Goal: Information Seeking & Learning: Learn about a topic

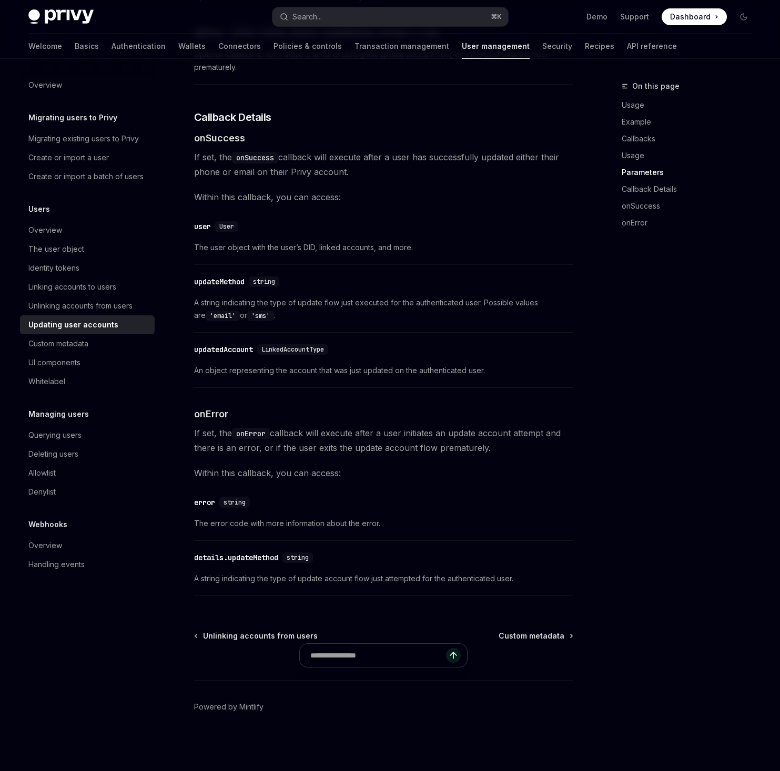
scroll to position [1958, 0]
click at [109, 350] on div "Custom metadata" at bounding box center [88, 344] width 120 height 13
type textarea "*"
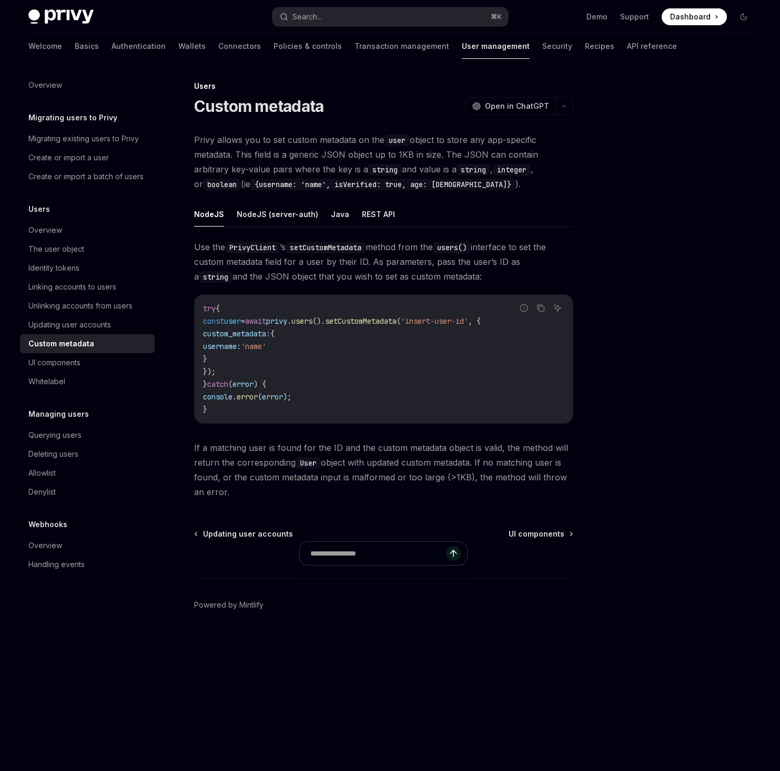
scroll to position [11, 0]
click at [536, 312] on icon "Copy the contents from the code block" at bounding box center [540, 308] width 8 height 8
click at [392, 33] on div "Privy Docs home page Search... ⌘ K Demo Support Dashboard Dashboard Search..." at bounding box center [390, 17] width 724 height 34
click at [394, 26] on button "Search... ⌘ K" at bounding box center [390, 16] width 236 height 19
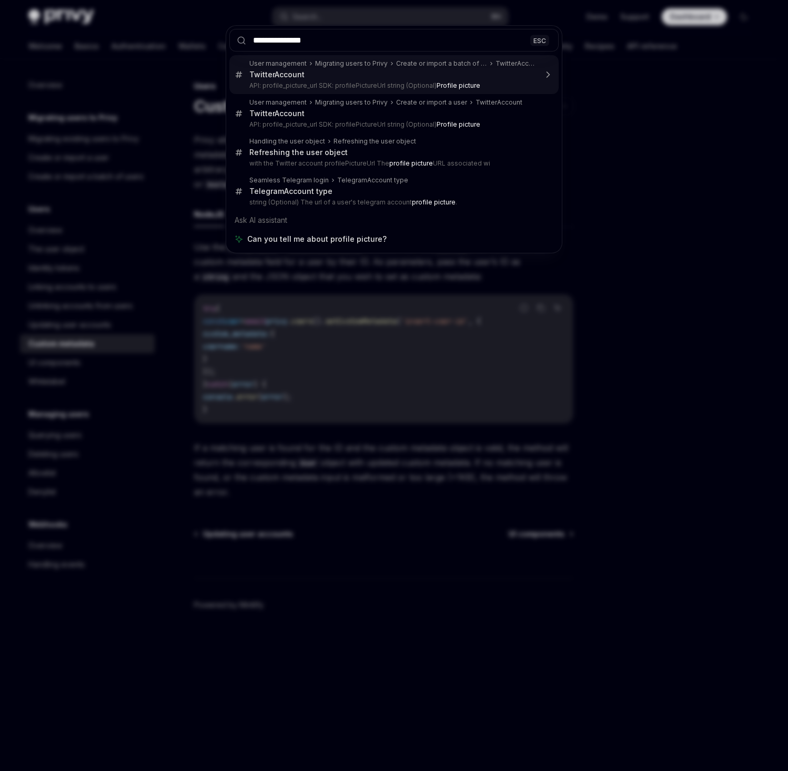
type input "**********"
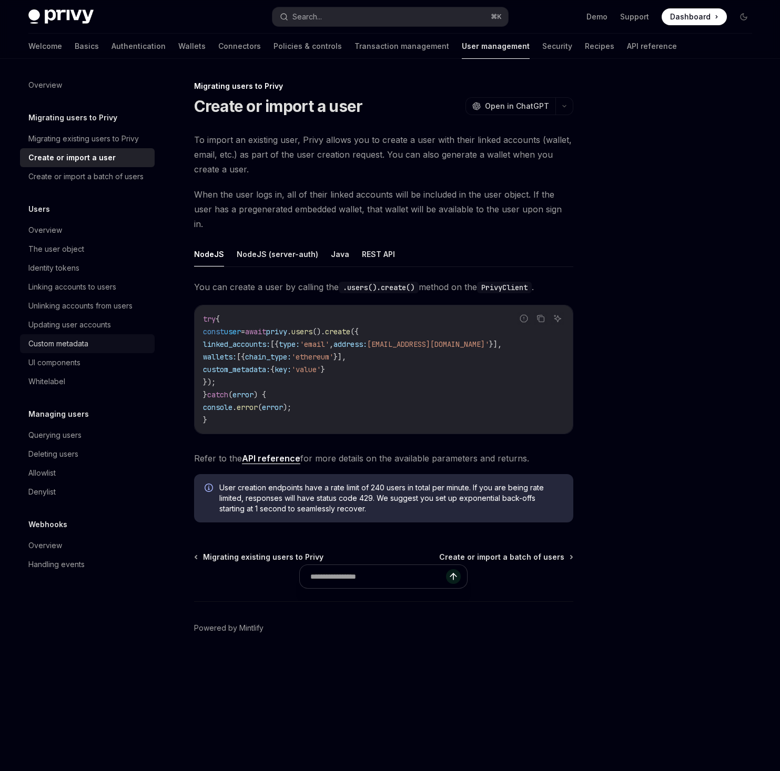
click at [88, 350] on div "Custom metadata" at bounding box center [58, 344] width 60 height 13
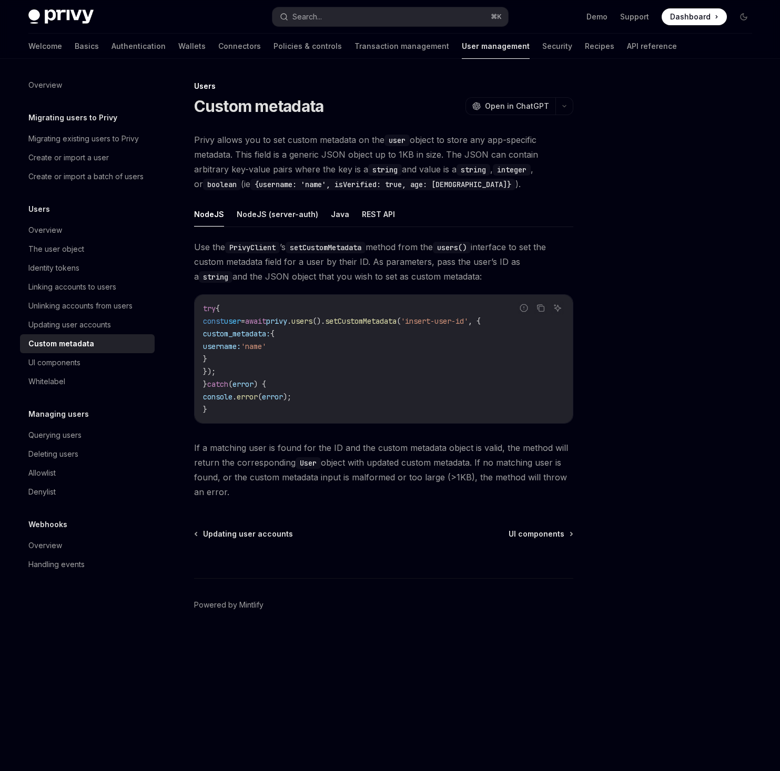
scroll to position [159, 0]
click at [55, 442] on div "Querying users" at bounding box center [54, 435] width 53 height 13
type textarea "*"
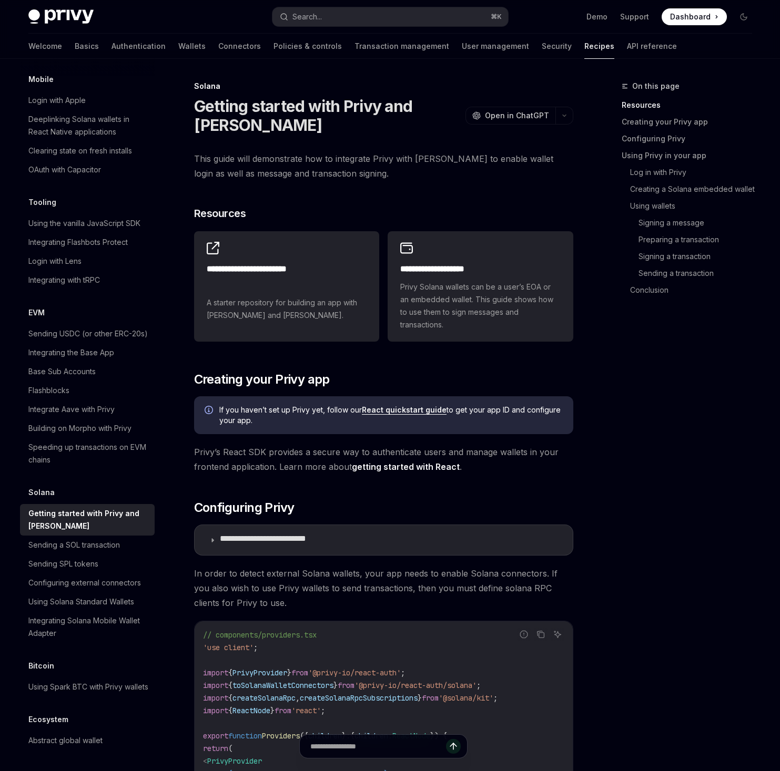
click at [677, 22] on span "Dashboard" at bounding box center [690, 17] width 40 height 11
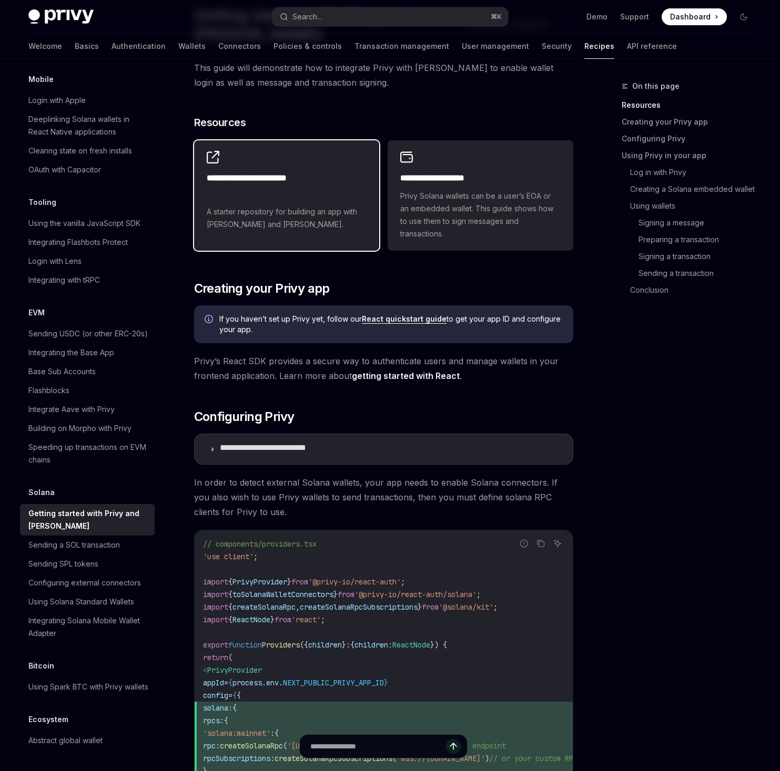
scroll to position [172, 0]
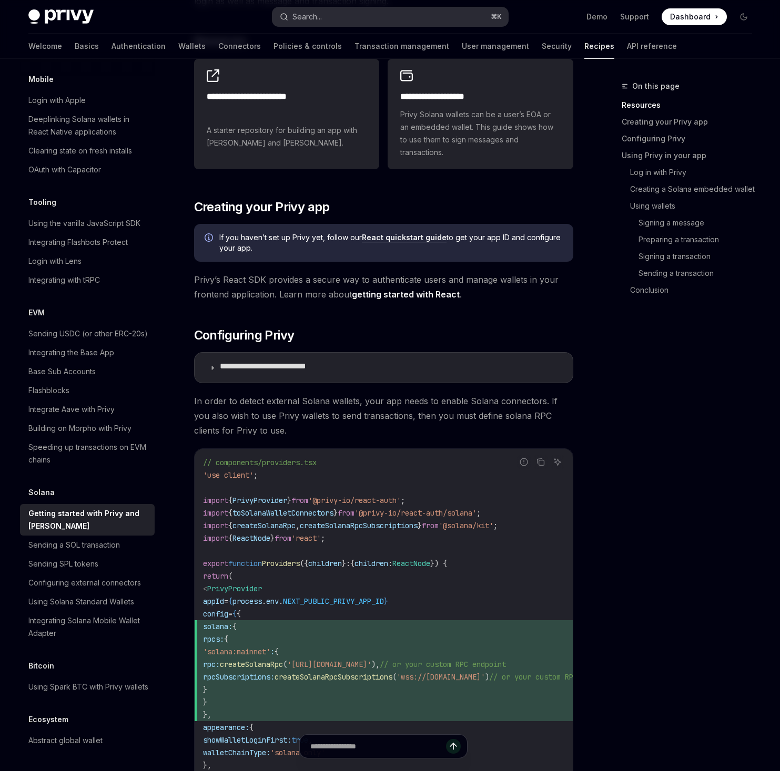
click at [416, 13] on button "Search... ⌘ K" at bounding box center [390, 16] width 236 height 19
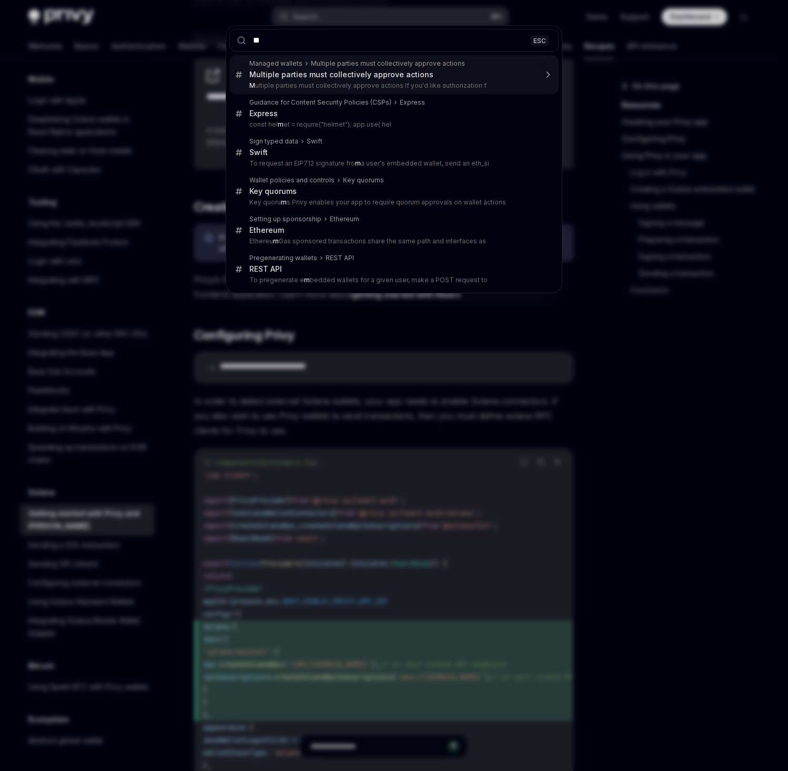
type input "*"
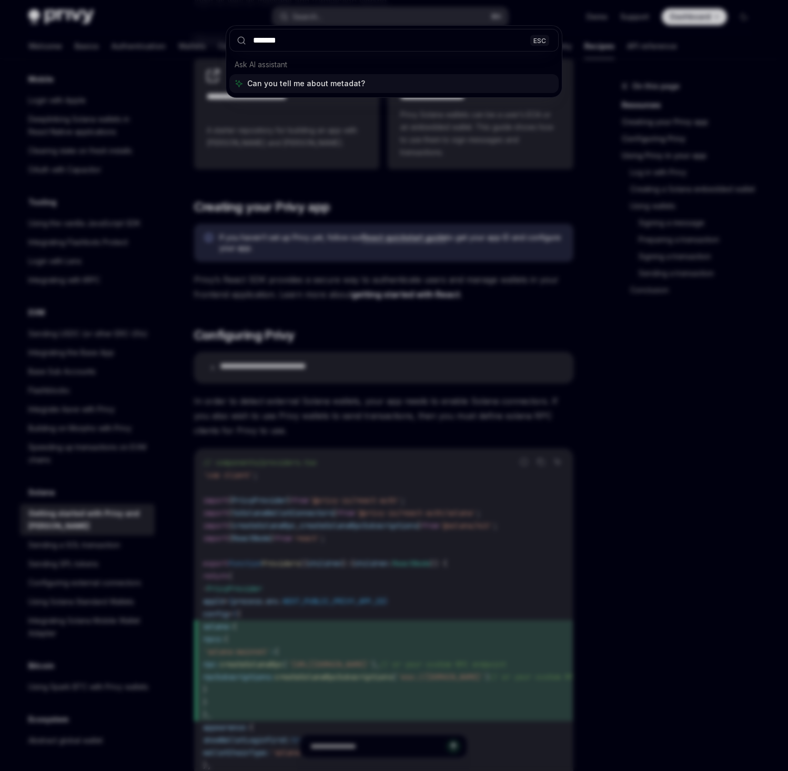
type input "********"
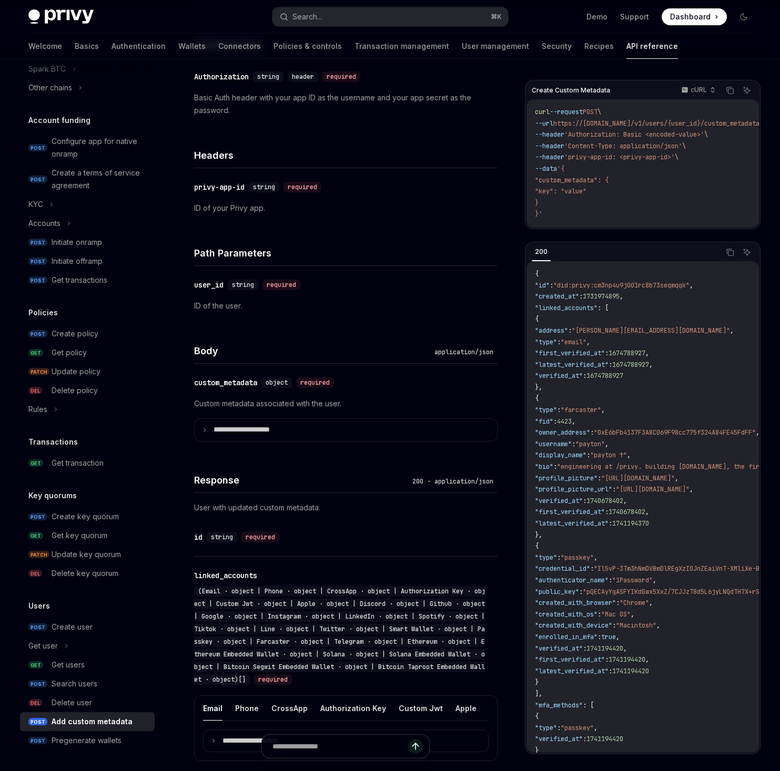
type textarea "*"
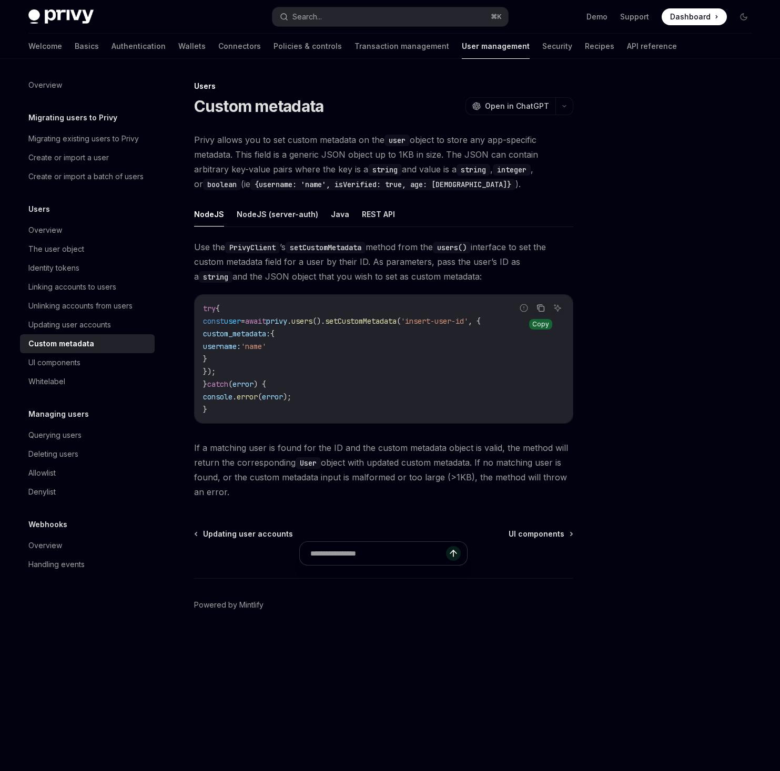
click at [536, 312] on icon "Copy the contents from the code block" at bounding box center [540, 308] width 8 height 8
click at [395, 227] on button "REST API" at bounding box center [378, 214] width 33 height 25
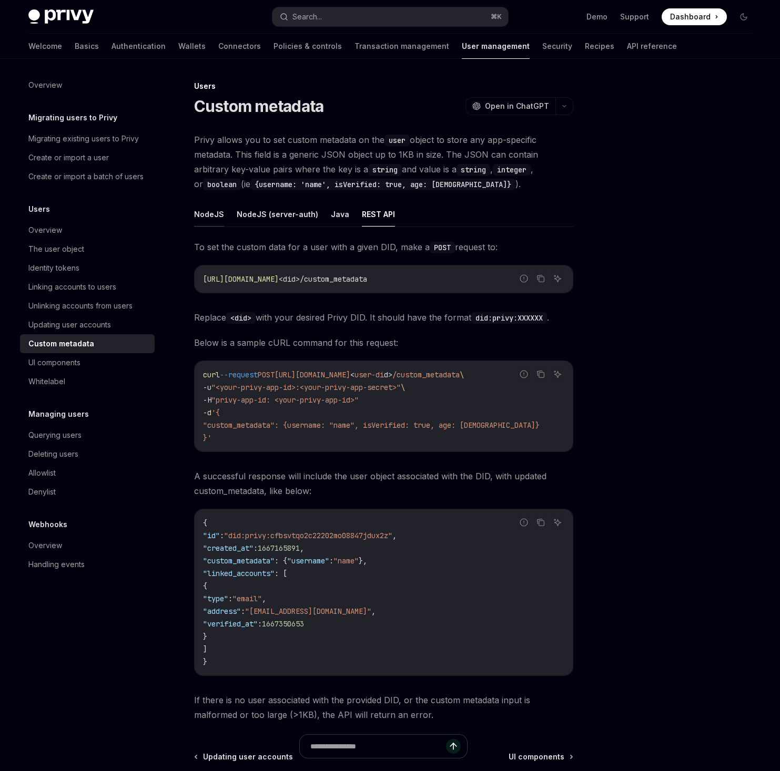
click at [224, 227] on button "NodeJS" at bounding box center [209, 214] width 30 height 25
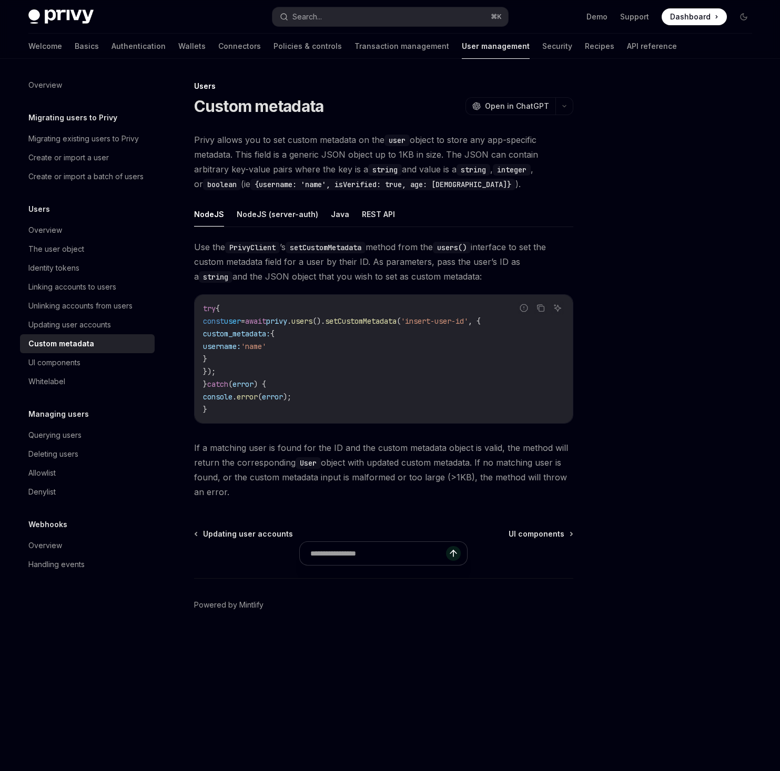
click at [88, 24] on img at bounding box center [60, 16] width 65 height 15
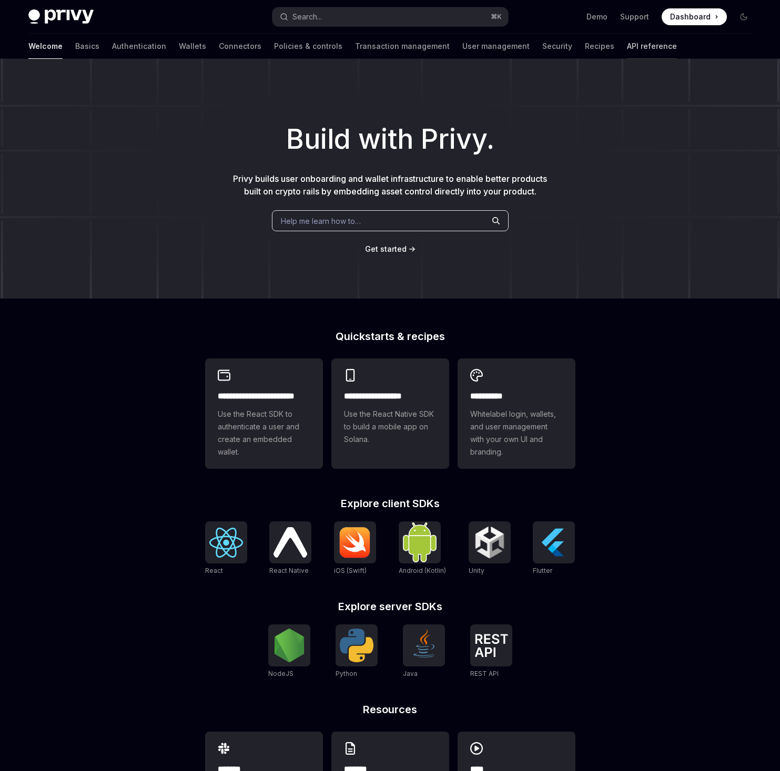
click at [677, 56] on link "API reference" at bounding box center [652, 46] width 50 height 25
type textarea "*"
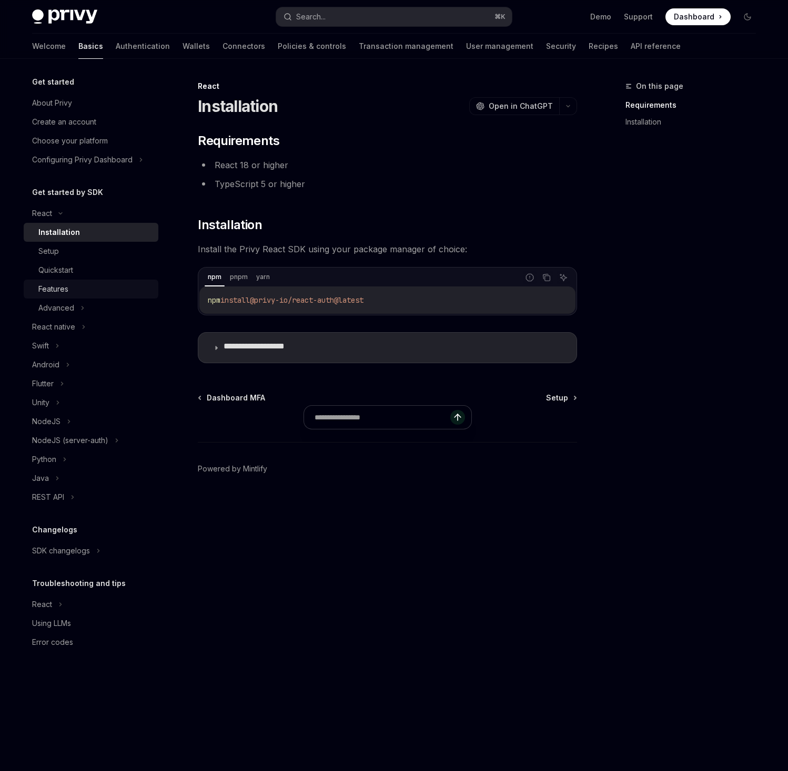
click at [68, 296] on div "Features" at bounding box center [53, 289] width 30 height 13
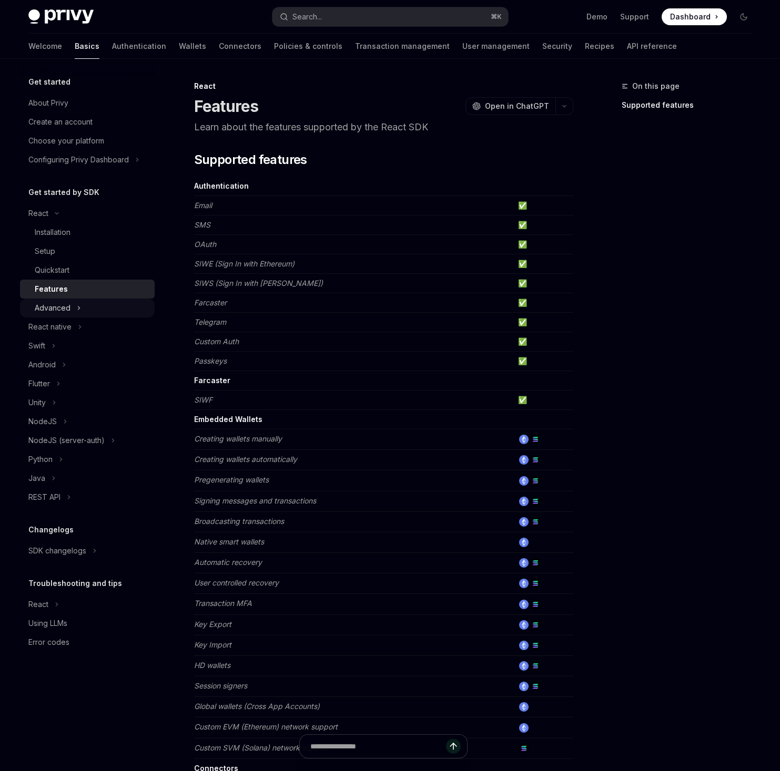
click at [81, 314] on icon at bounding box center [79, 308] width 4 height 13
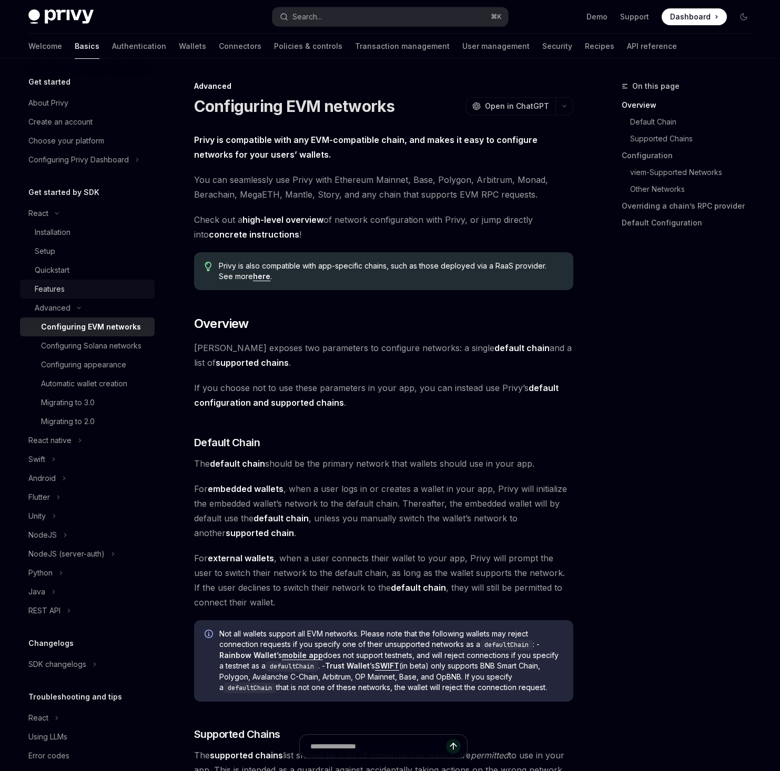
click at [91, 296] on div "Features" at bounding box center [92, 289] width 114 height 13
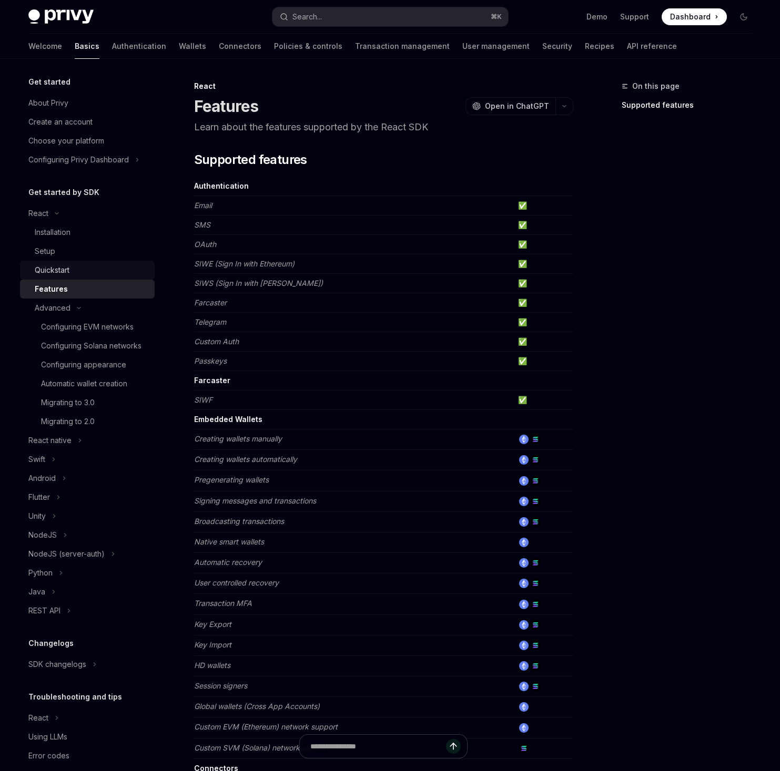
click at [86, 277] on div "Quickstart" at bounding box center [92, 270] width 114 height 13
type textarea "*"
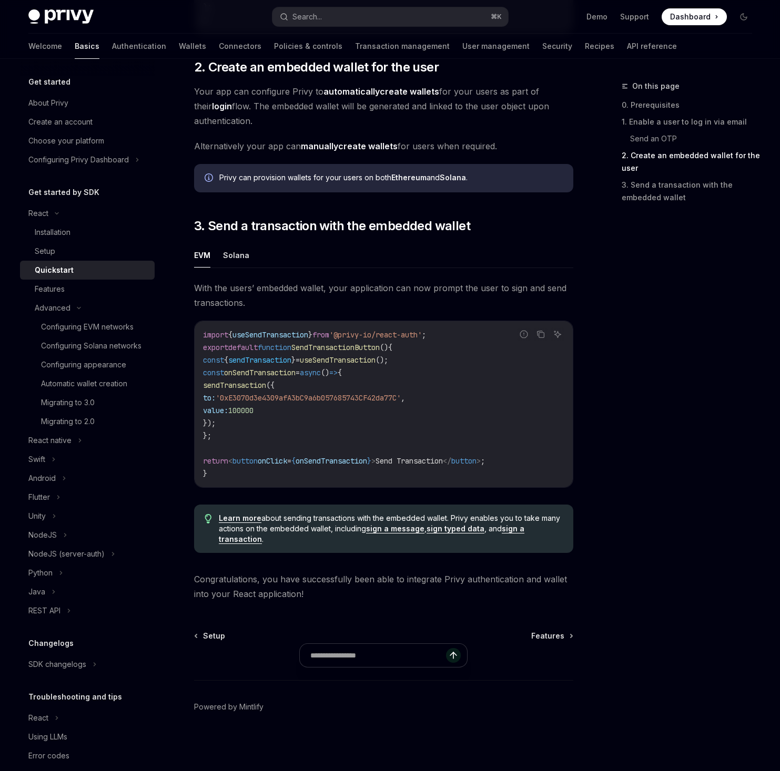
scroll to position [0, 149]
drag, startPoint x: 400, startPoint y: 416, endPoint x: 288, endPoint y: 418, distance: 111.5
click at [329, 340] on span "'@privy-io/react-auth'" at bounding box center [375, 334] width 93 height 9
copy span "@privy-io/react-auth"
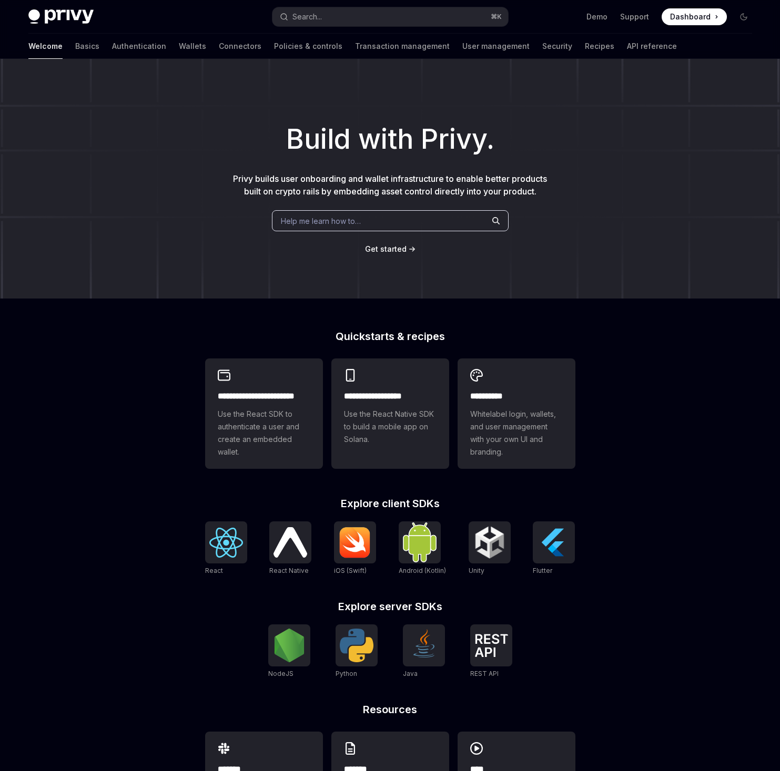
click at [188, 613] on div "**********" at bounding box center [390, 586] width 404 height 511
click at [209, 558] on img at bounding box center [226, 543] width 34 height 30
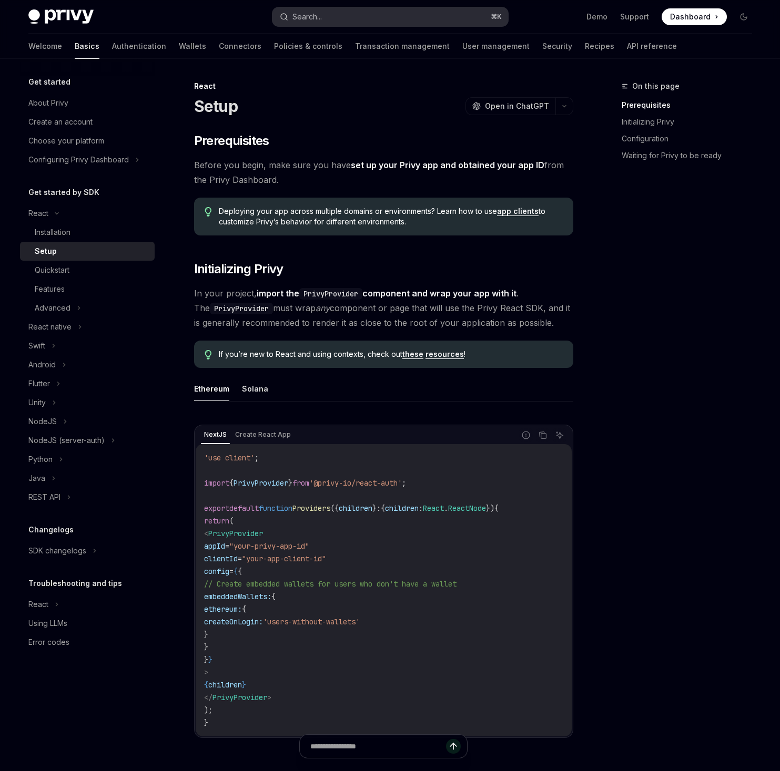
click at [322, 14] on div "Search..." at bounding box center [306, 17] width 29 height 13
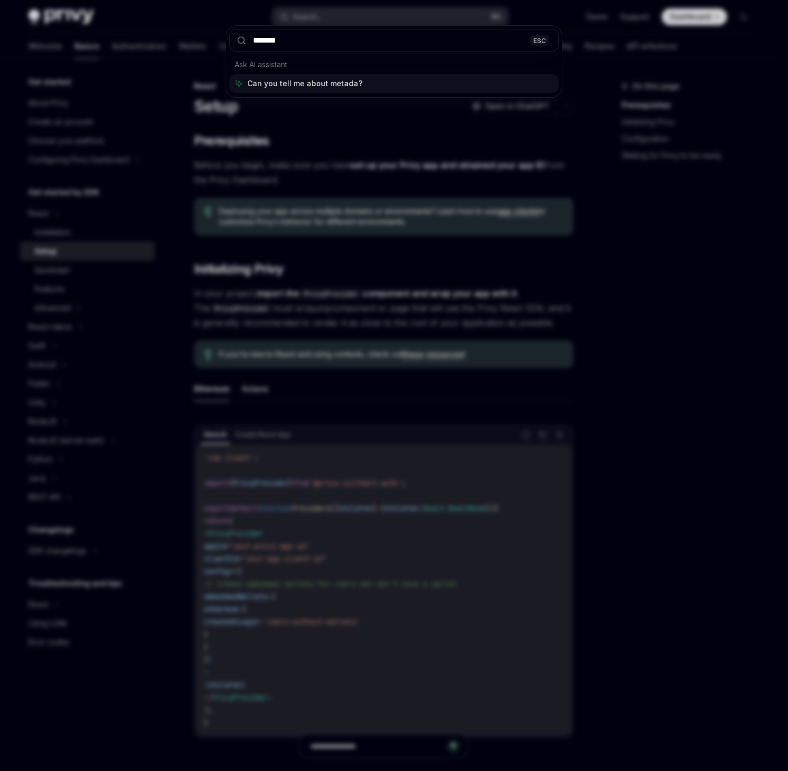
type input "********"
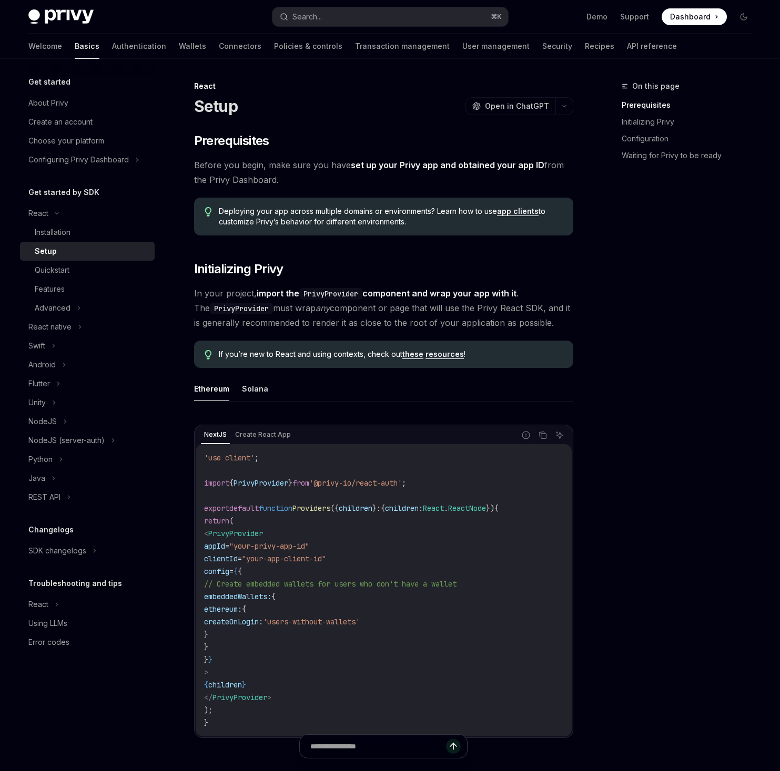
type textarea "*"
